Goal: Information Seeking & Learning: Check status

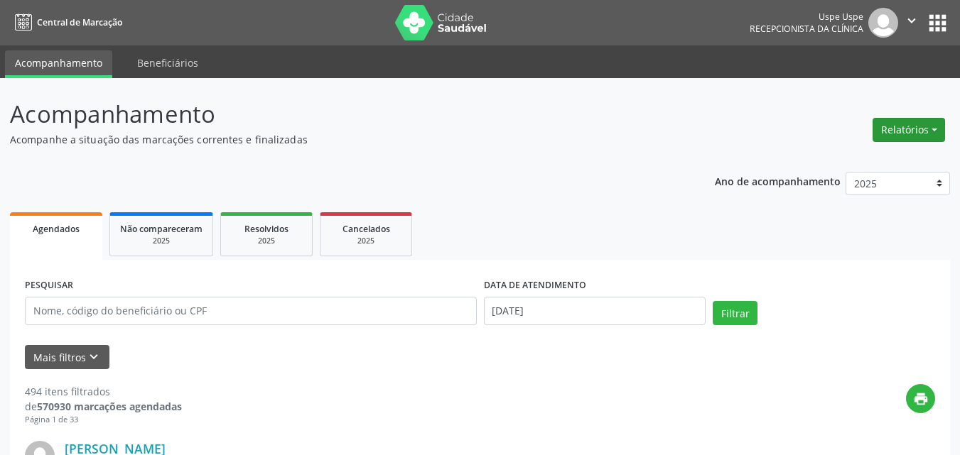
click at [919, 129] on button "Relatórios" at bounding box center [909, 130] width 72 height 24
click at [842, 163] on link "Agendamentos" at bounding box center [869, 161] width 153 height 20
select select "8"
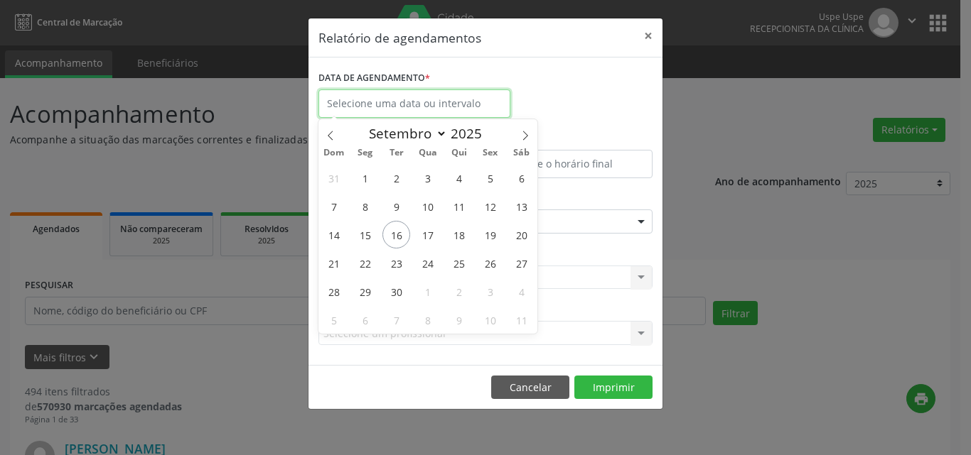
click at [338, 103] on input "text" at bounding box center [414, 104] width 192 height 28
click at [460, 234] on span "18" at bounding box center [459, 235] width 28 height 28
type input "[DATE]"
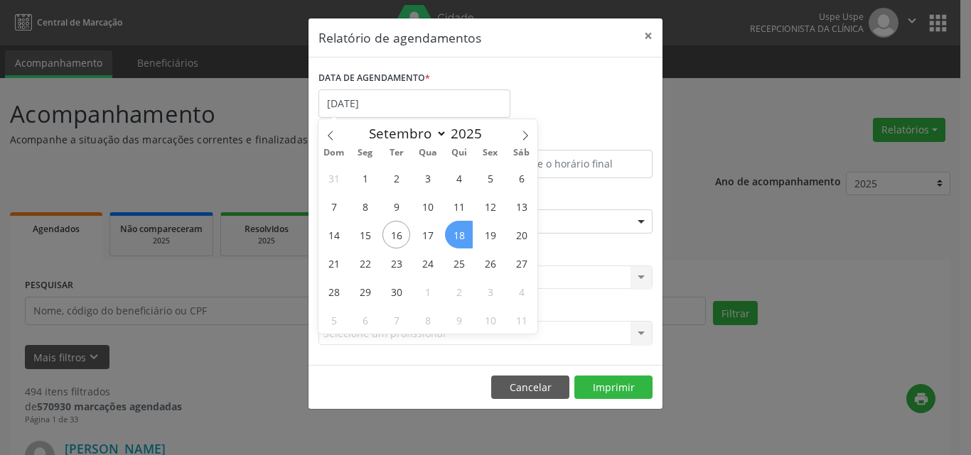
click at [460, 234] on span "18" at bounding box center [459, 235] width 28 height 28
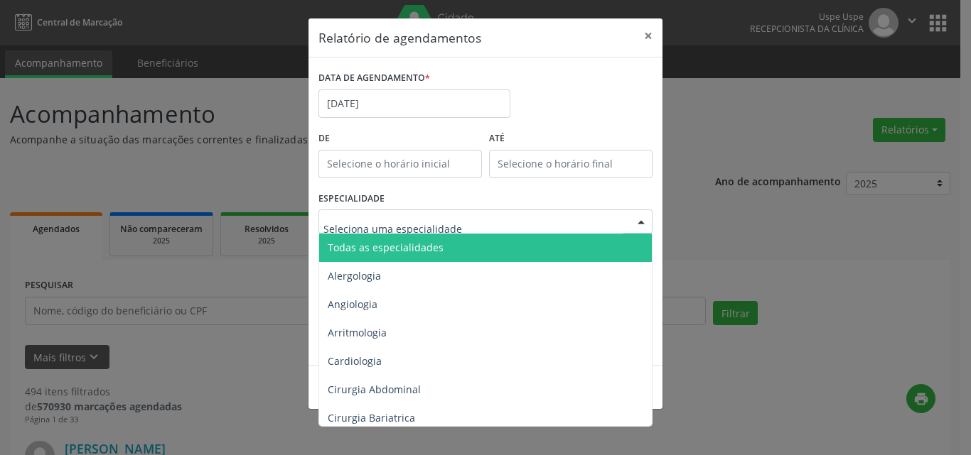
click at [342, 243] on span "Todas as especialidades" at bounding box center [386, 248] width 116 height 14
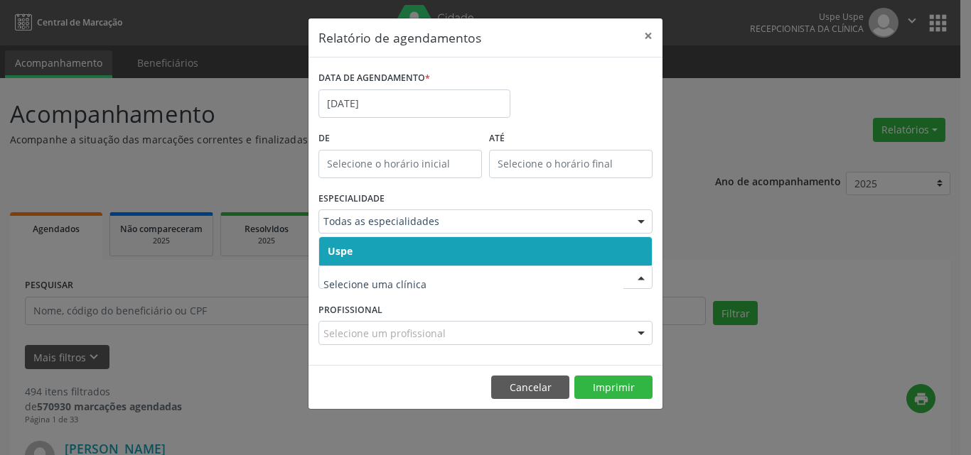
click at [331, 252] on span "Uspe" at bounding box center [340, 251] width 25 height 14
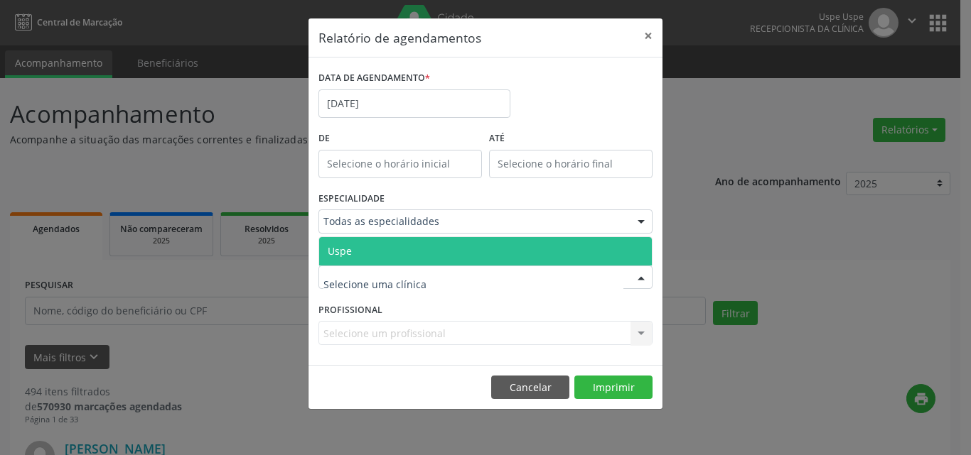
click at [330, 254] on span "Uspe" at bounding box center [340, 251] width 24 height 14
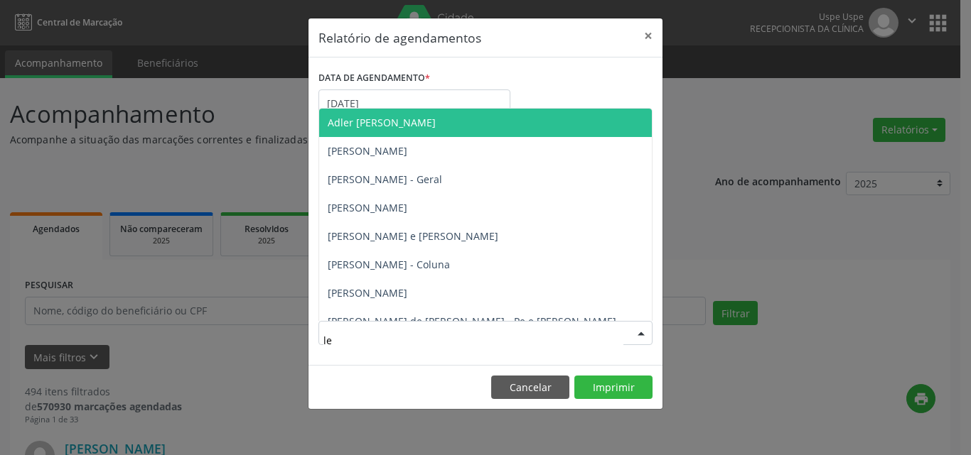
type input "leo"
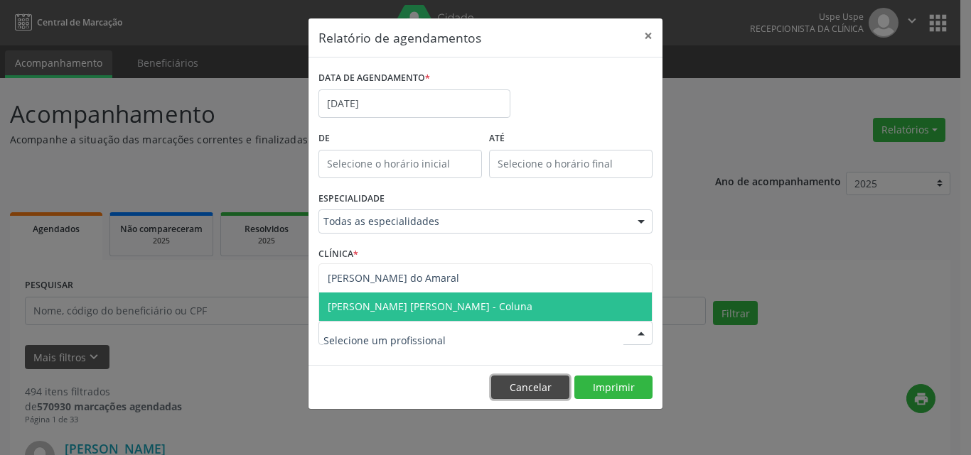
click at [515, 388] on button "Cancelar" at bounding box center [530, 388] width 78 height 24
